Goal: Task Accomplishment & Management: Use online tool/utility

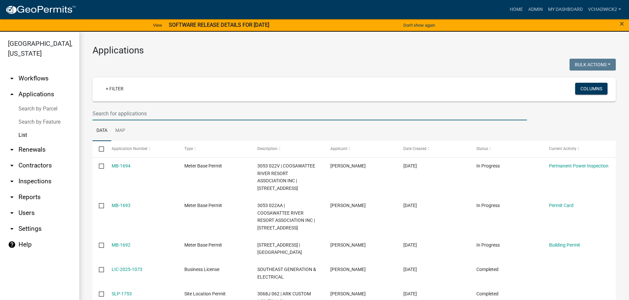
click at [169, 114] on input "text" at bounding box center [309, 114] width 434 height 14
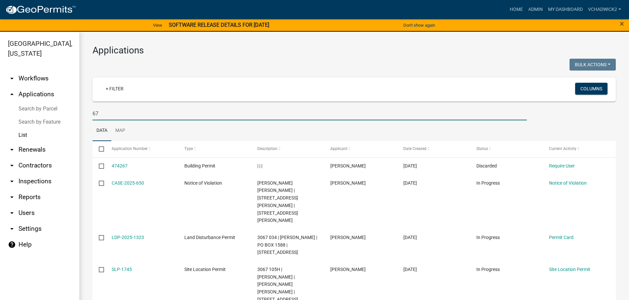
type input "67"
drag, startPoint x: 106, startPoint y: 116, endPoint x: 60, endPoint y: 104, distance: 47.0
click at [92, 107] on input "67" at bounding box center [309, 114] width 434 height 14
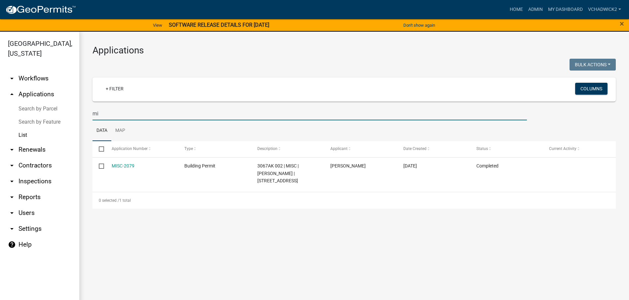
type input "m"
type input "p"
drag, startPoint x: 122, startPoint y: 114, endPoint x: -3, endPoint y: 112, distance: 125.2
click at [92, 112] on input "pool-2593" at bounding box center [309, 114] width 434 height 14
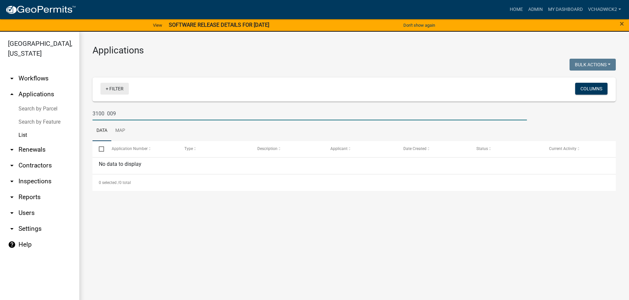
type input "3100 009"
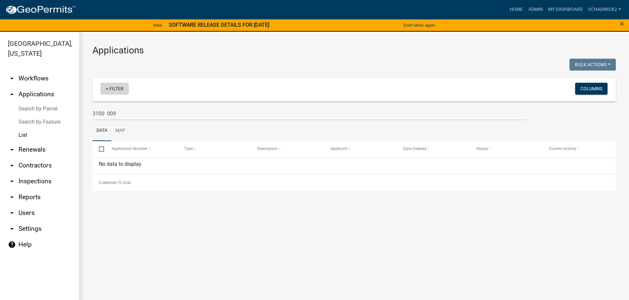
click at [111, 91] on link "+ Filter" at bounding box center [114, 89] width 28 height 12
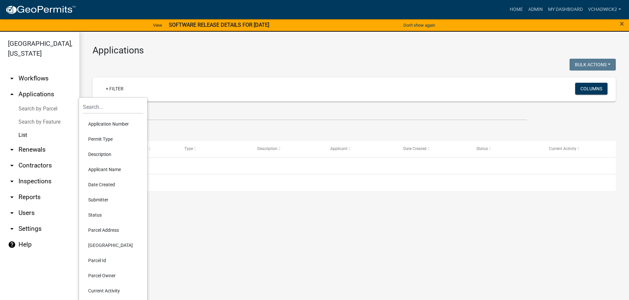
click at [105, 229] on li "Parcel Address" at bounding box center [113, 230] width 60 height 15
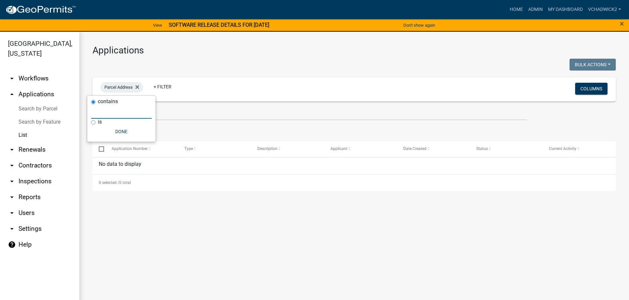
click at [118, 114] on input "text" at bounding box center [121, 112] width 60 height 14
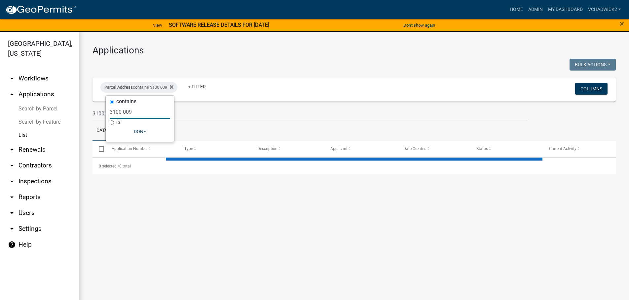
type input "3100 009"
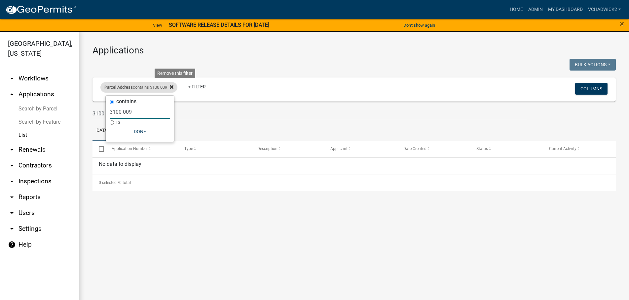
click at [173, 86] on icon at bounding box center [172, 88] width 4 height 4
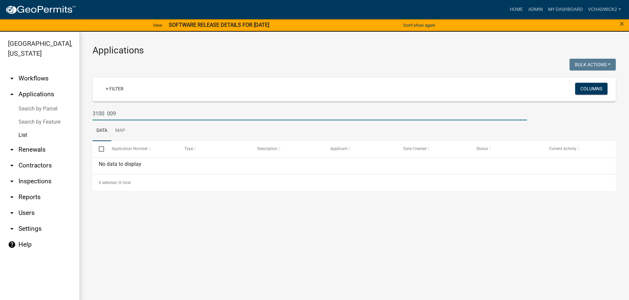
click at [105, 113] on input "3100 009" at bounding box center [309, 114] width 434 height 14
click at [108, 113] on input "3100 009" at bounding box center [309, 114] width 434 height 14
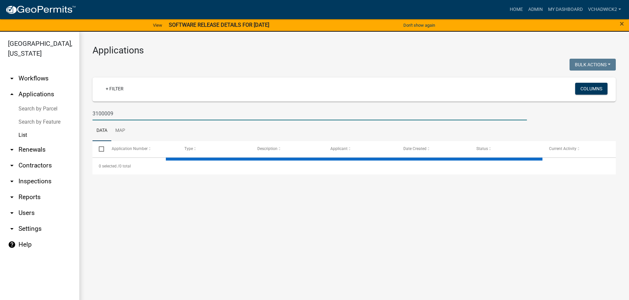
click at [119, 115] on input "3100009" at bounding box center [309, 114] width 434 height 14
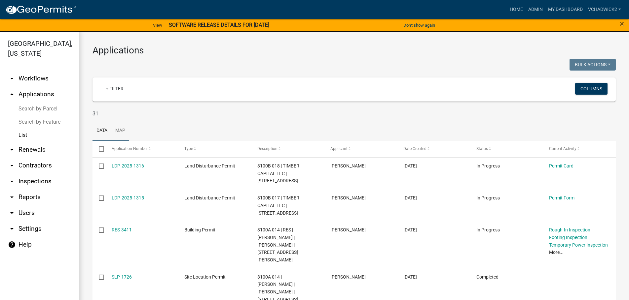
type input "3"
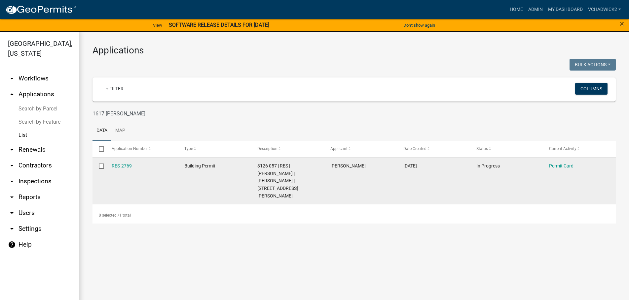
type input "1617 [PERSON_NAME]"
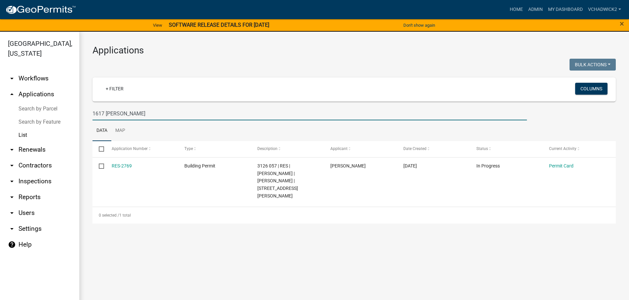
drag, startPoint x: 125, startPoint y: 109, endPoint x: -2, endPoint y: 111, distance: 126.8
click at [92, 111] on input "1617 [PERSON_NAME]" at bounding box center [309, 114] width 434 height 14
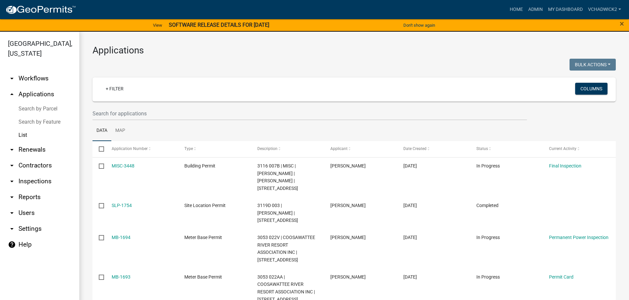
click at [35, 148] on link "arrow_drop_down Renewals" at bounding box center [39, 150] width 79 height 16
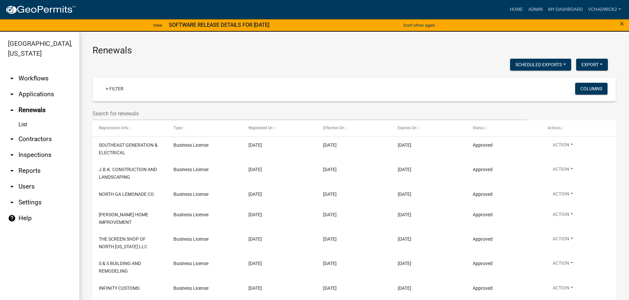
click at [20, 123] on link "List" at bounding box center [39, 124] width 79 height 13
click at [126, 114] on input "text" at bounding box center [309, 114] width 434 height 14
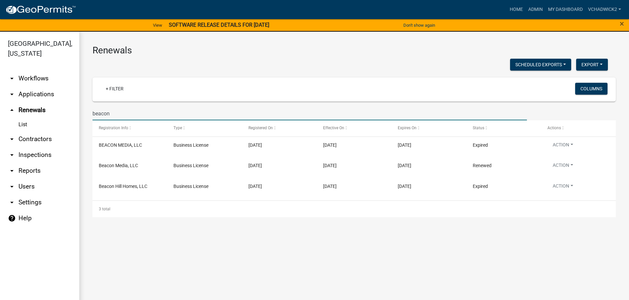
type input "beacon"
click at [388, 53] on h3 "Renewals" at bounding box center [353, 50] width 523 height 11
click at [435, 66] on div "Scheduled Exports + Create New Expired Business License Export Excel Format (.x…" at bounding box center [349, 66] width 525 height 14
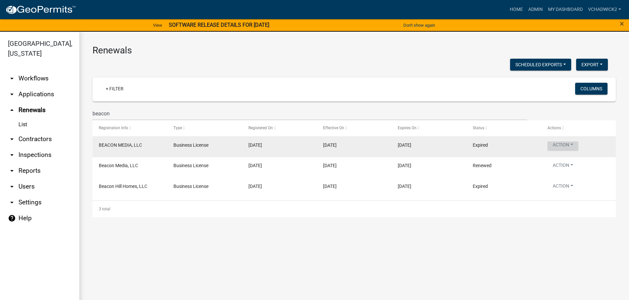
click at [560, 143] on button "Action" at bounding box center [562, 147] width 31 height 10
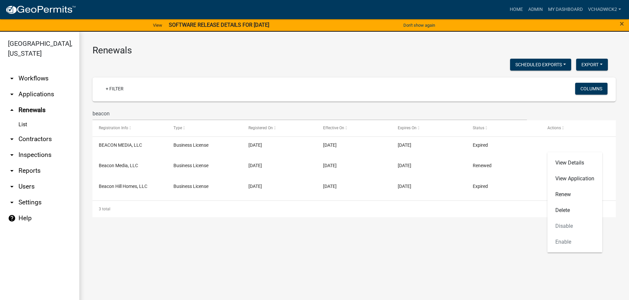
click at [484, 260] on main "Renewals Scheduled Exports + Create New Expired Business License Export Excel F…" at bounding box center [353, 170] width 549 height 277
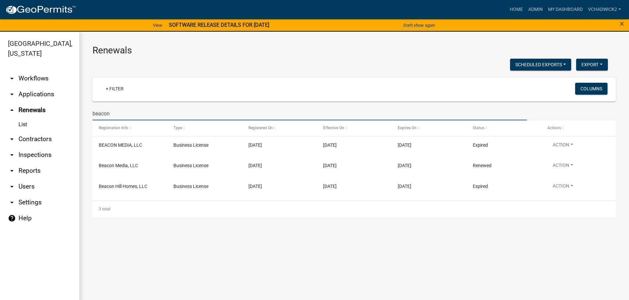
drag, startPoint x: 119, startPoint y: 117, endPoint x: -3, endPoint y: 121, distance: 121.9
click at [92, 121] on input "beacon" at bounding box center [309, 114] width 434 height 14
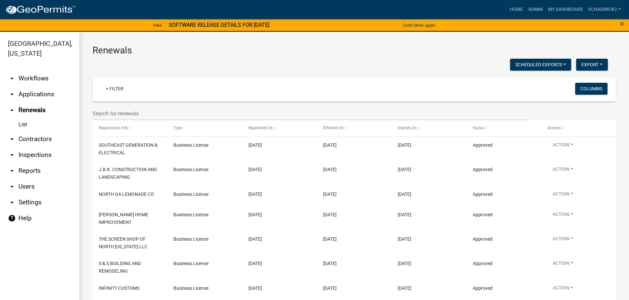
click at [34, 92] on link "arrow_drop_down Applications" at bounding box center [39, 94] width 79 height 16
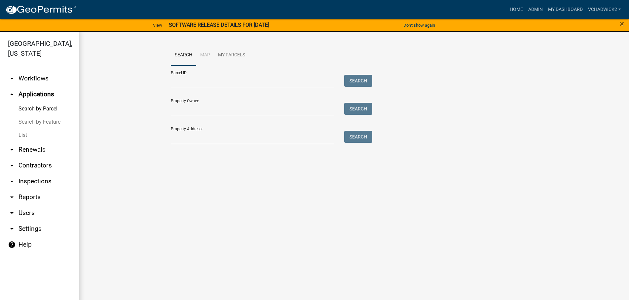
click at [23, 136] on link "List" at bounding box center [39, 135] width 79 height 13
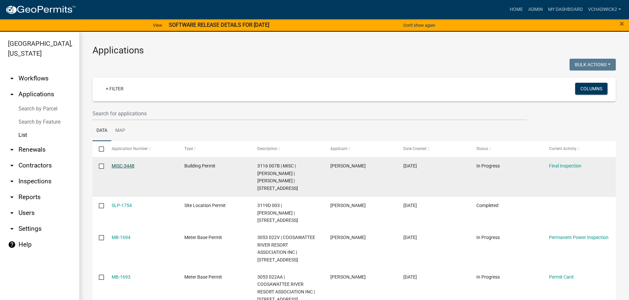
click at [125, 165] on link "MISC-3448" at bounding box center [123, 165] width 23 height 5
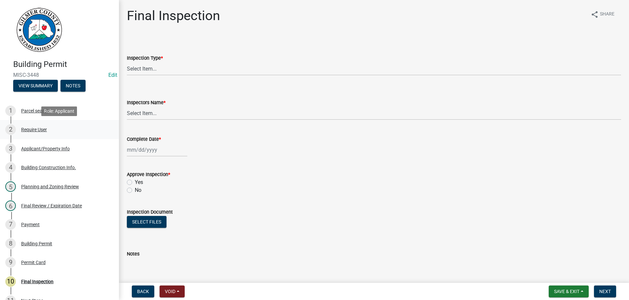
click at [34, 127] on div "Require User" at bounding box center [34, 129] width 26 height 5
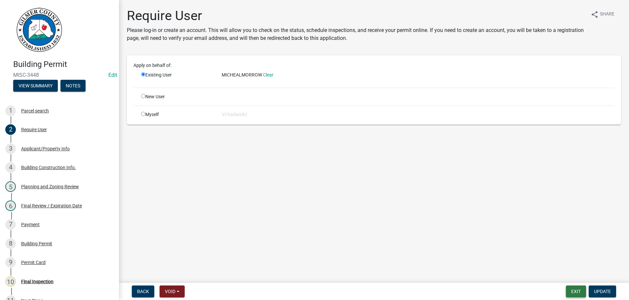
click at [571, 293] on button "Exit" at bounding box center [576, 292] width 20 height 12
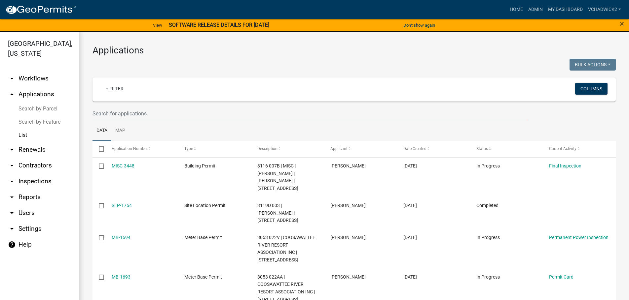
click at [131, 112] on input "text" at bounding box center [309, 114] width 434 height 14
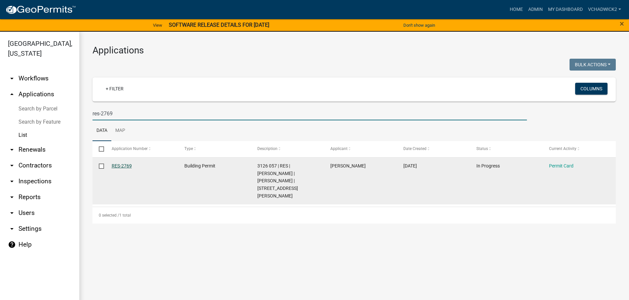
type input "res-2769"
click at [120, 165] on link "RES-2769" at bounding box center [122, 165] width 20 height 5
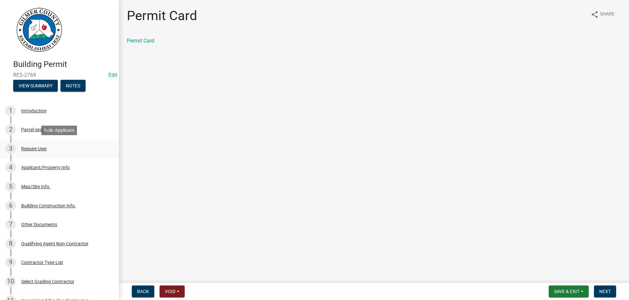
click at [38, 148] on div "Require User" at bounding box center [34, 149] width 26 height 5
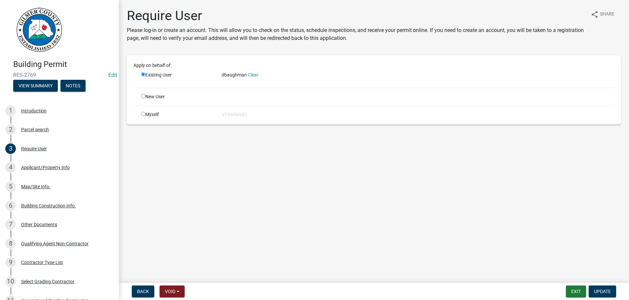
click at [144, 97] on input "radio" at bounding box center [143, 96] width 4 height 4
radio input "true"
radio input "false"
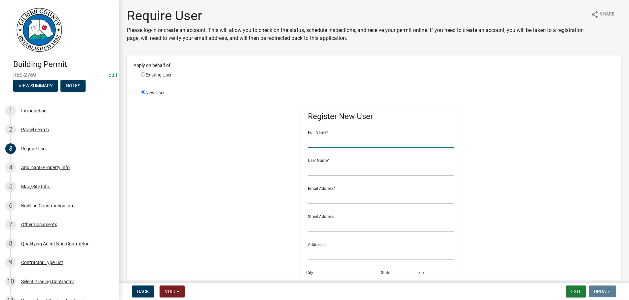
click at [328, 147] on input "text" at bounding box center [381, 142] width 146 height 14
type input "[PERSON_NAME]"
radio input "true"
radio input "false"
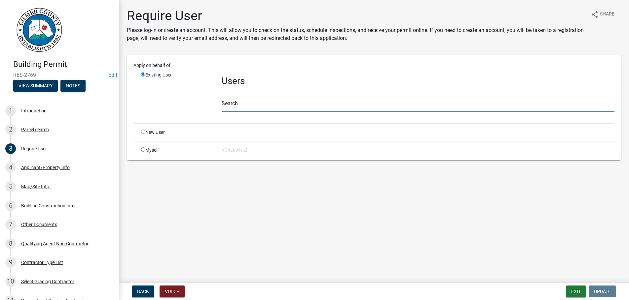
click at [249, 102] on input "text" at bounding box center [418, 106] width 393 height 14
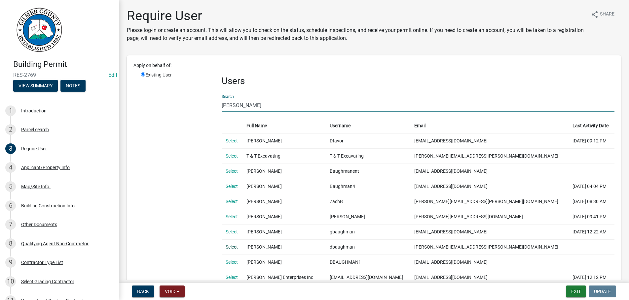
type input "[PERSON_NAME]"
click at [231, 248] on link "Select" at bounding box center [231, 247] width 12 height 5
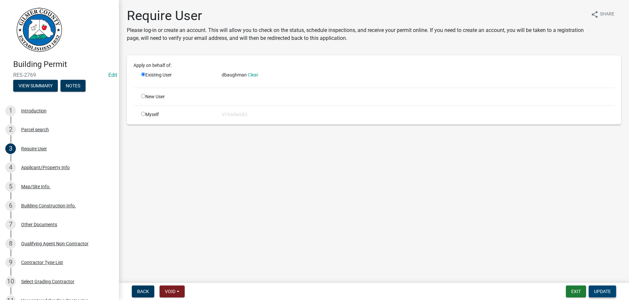
click at [601, 290] on span "Update" at bounding box center [602, 291] width 17 height 5
